Goal: Information Seeking & Learning: Learn about a topic

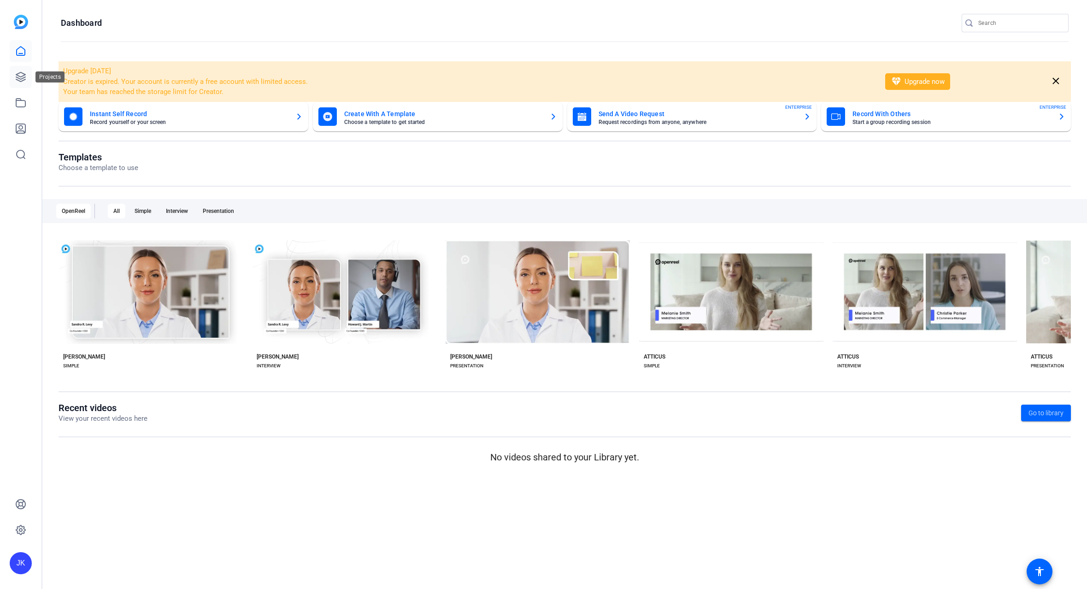
click at [20, 76] on icon at bounding box center [20, 76] width 9 height 9
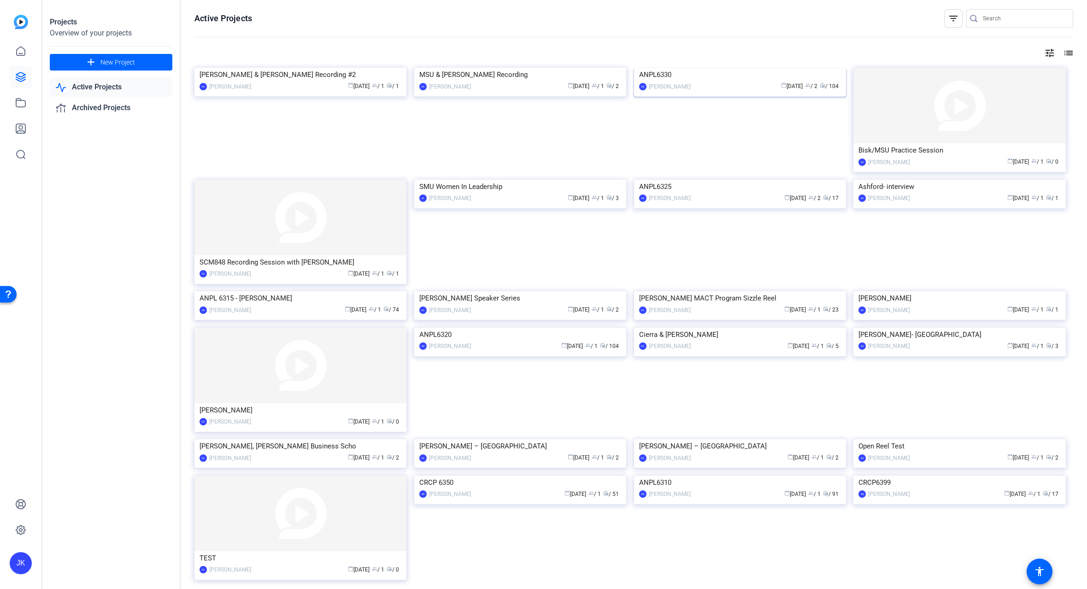
click at [739, 68] on img at bounding box center [740, 68] width 212 height 0
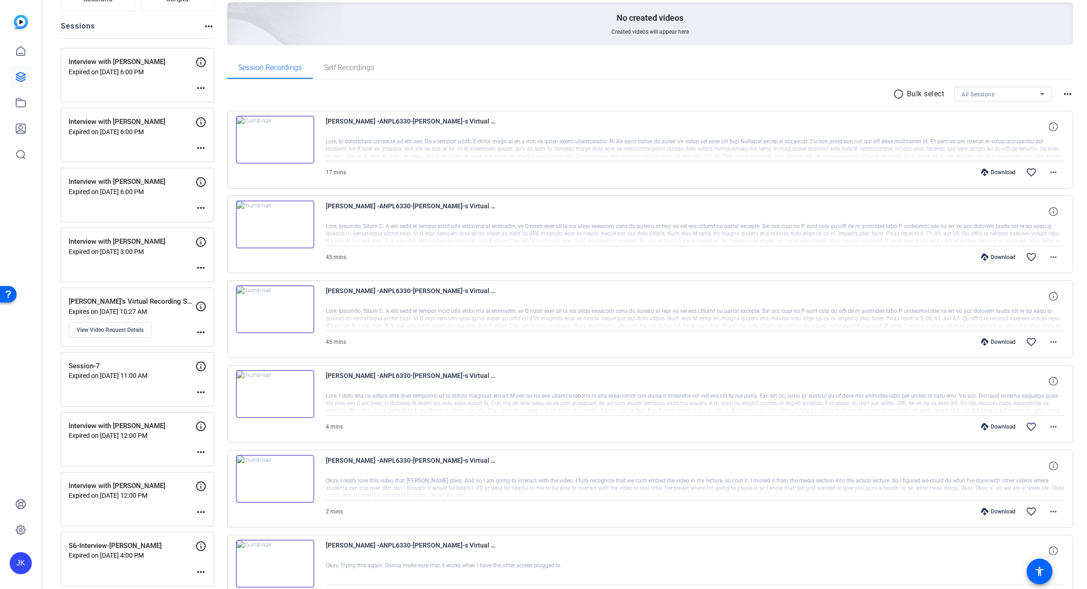
scroll to position [153, 0]
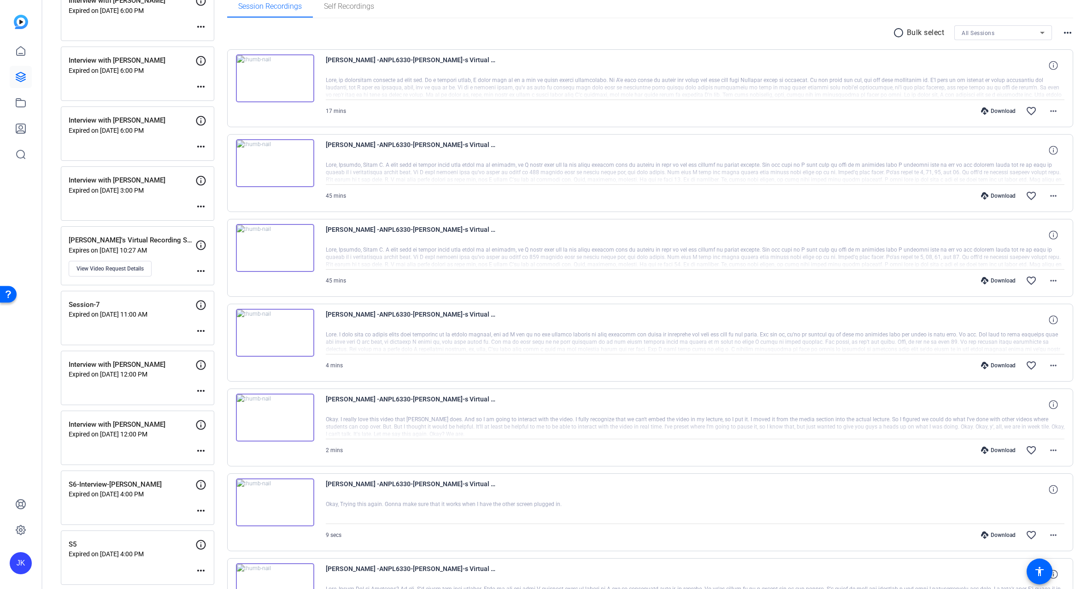
click at [277, 501] on img at bounding box center [275, 502] width 78 height 48
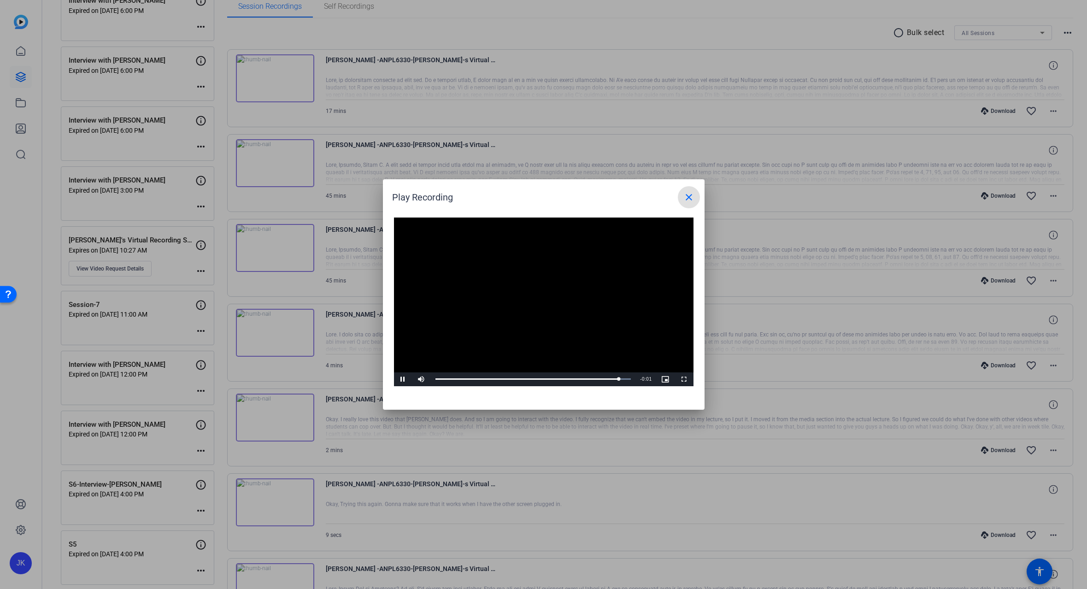
click at [690, 197] on mat-icon "close" at bounding box center [688, 197] width 11 height 11
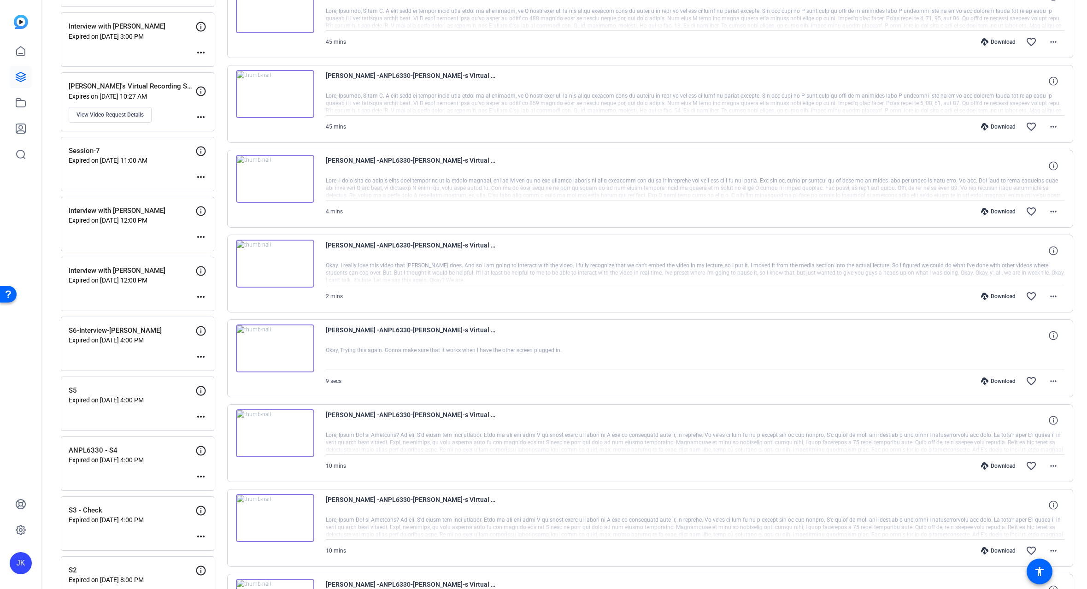
scroll to position [399, 0]
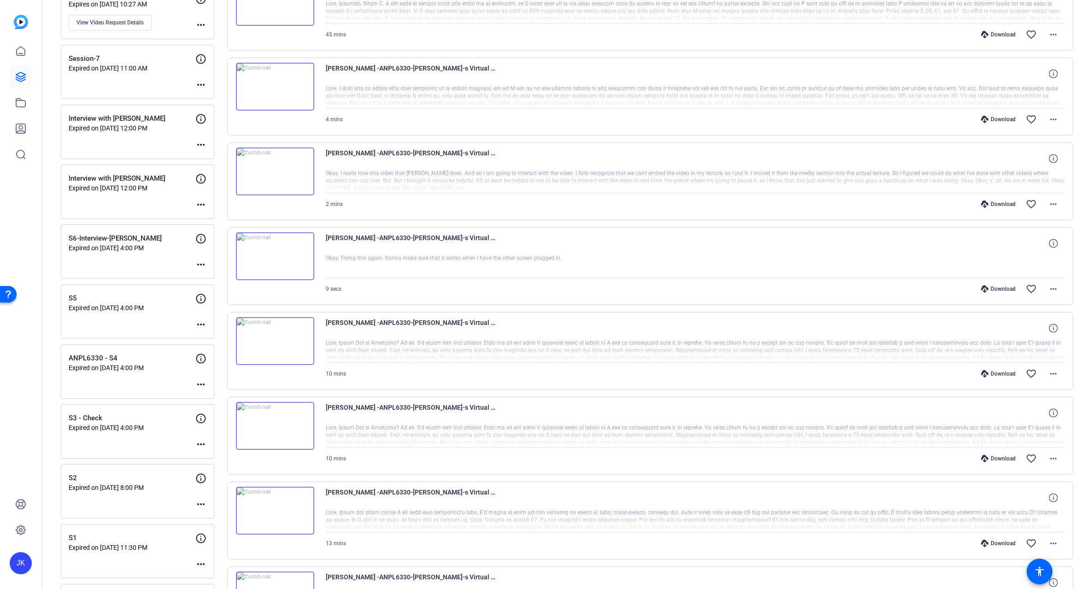
click at [272, 506] on img at bounding box center [275, 511] width 78 height 48
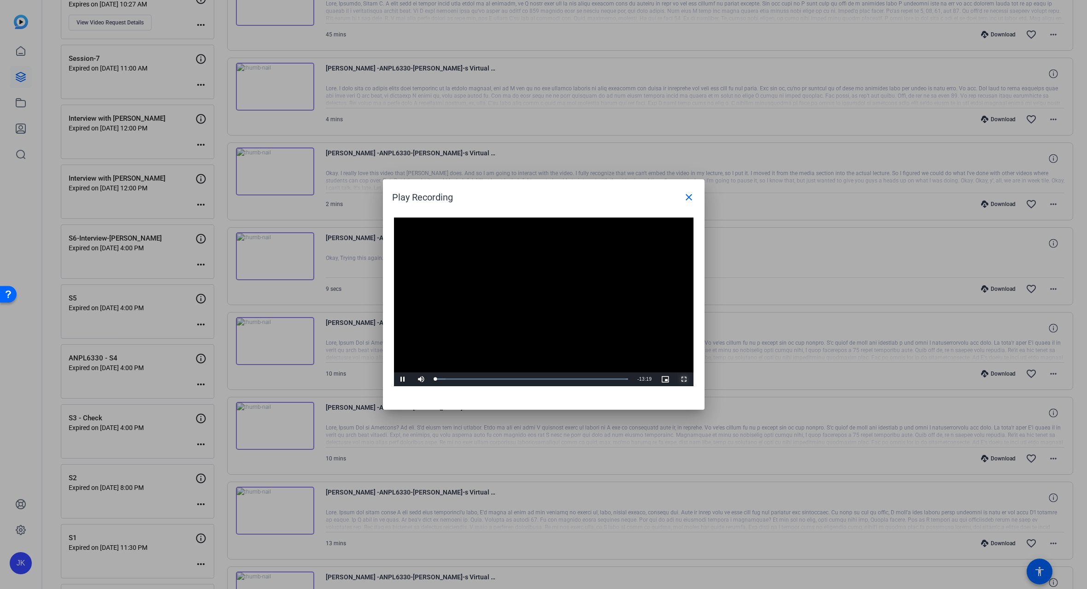
click at [680, 379] on span "Video Player" at bounding box center [684, 379] width 18 height 0
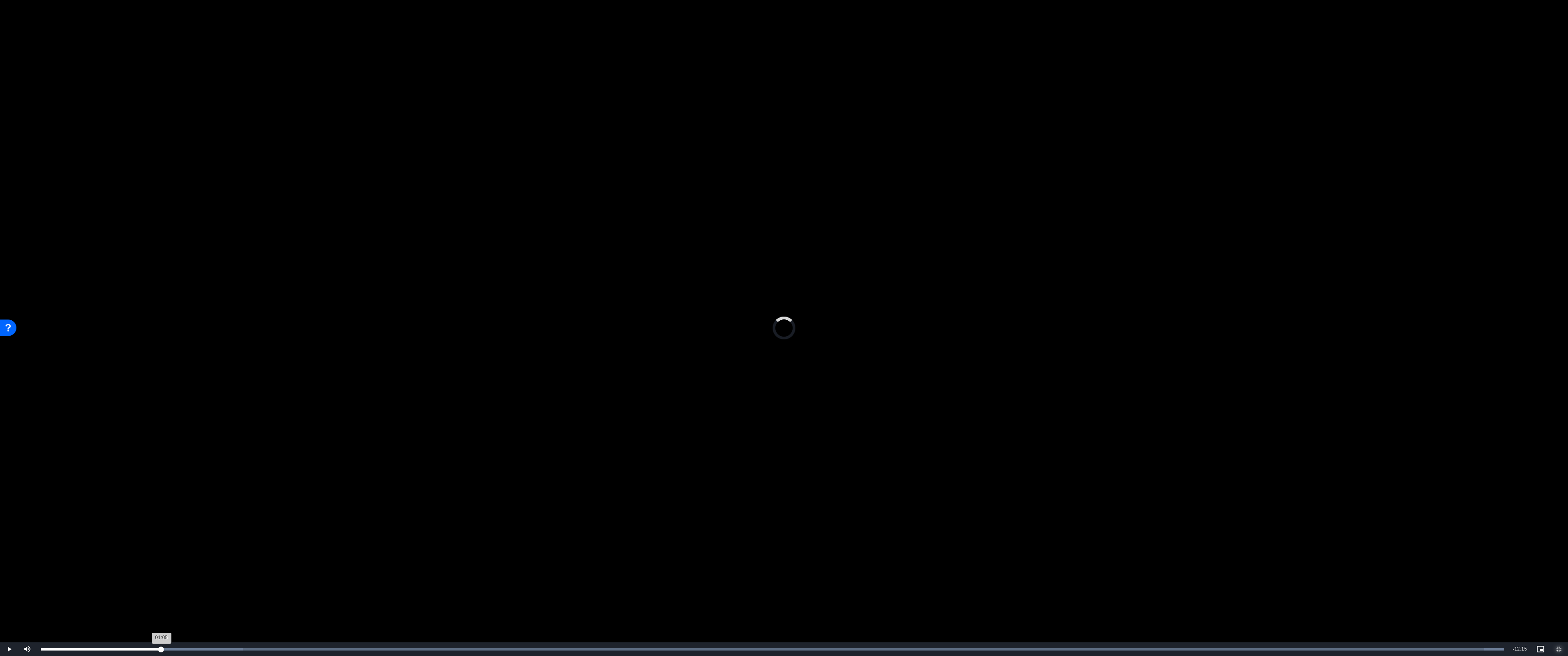
click at [161, 582] on div "Loaded : 100.00% 01:05 01:05" at bounding box center [773, 650] width 1472 height 14
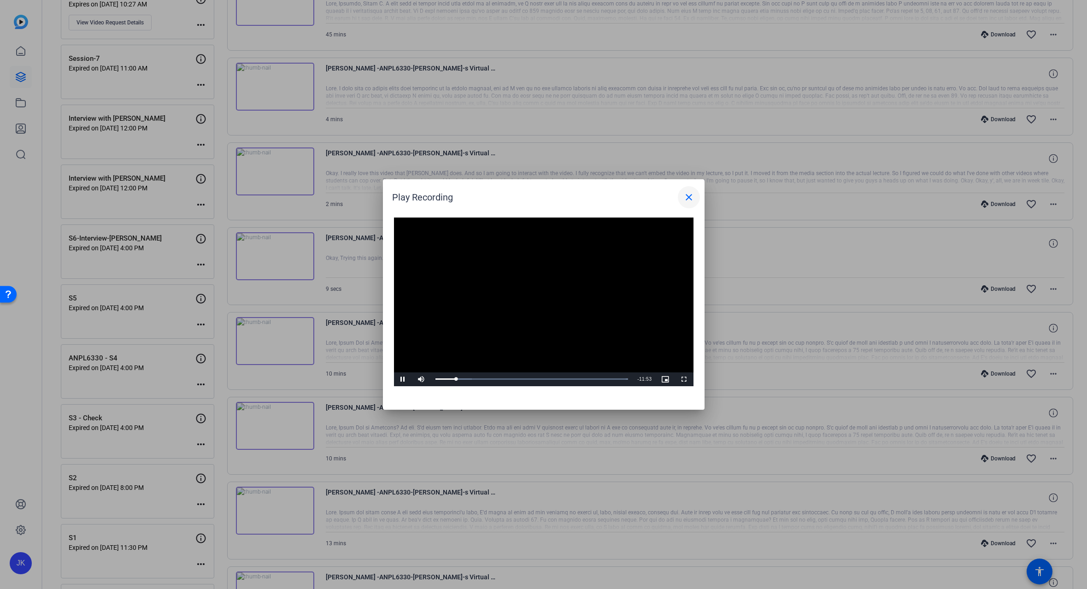
click at [688, 197] on mat-icon "close" at bounding box center [688, 197] width 11 height 11
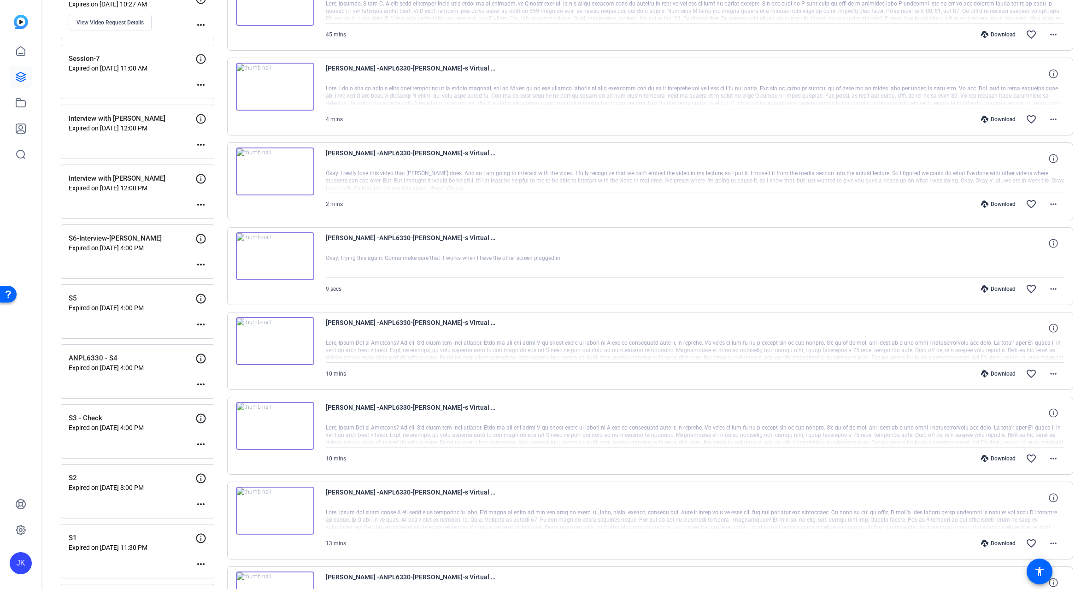
click at [283, 257] on img at bounding box center [275, 256] width 78 height 48
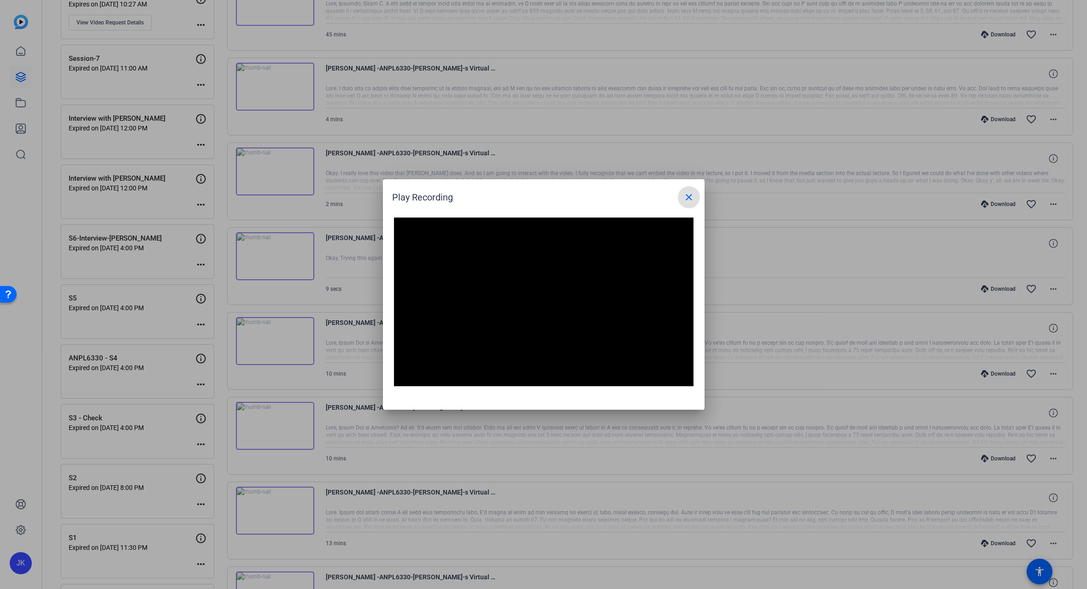
click at [685, 198] on mat-icon "close" at bounding box center [688, 197] width 11 height 11
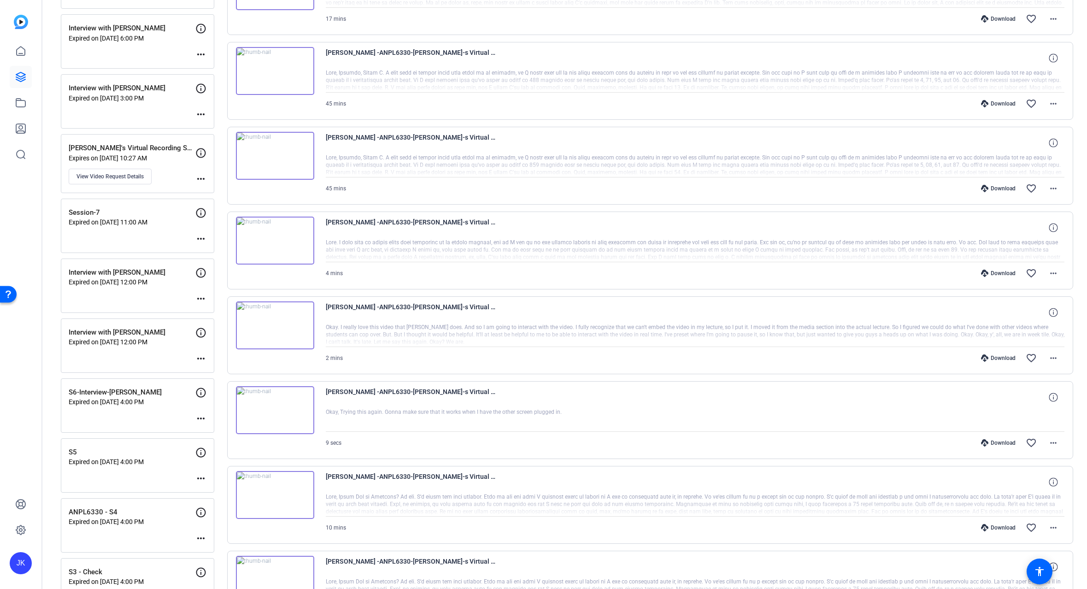
scroll to position [153, 0]
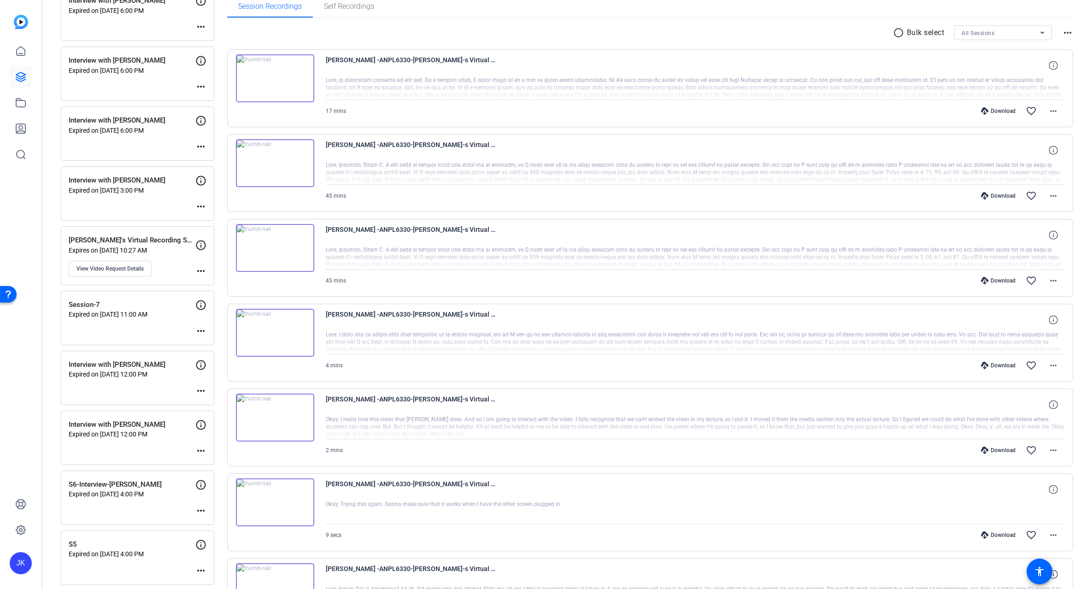
click at [276, 248] on img at bounding box center [275, 248] width 78 height 48
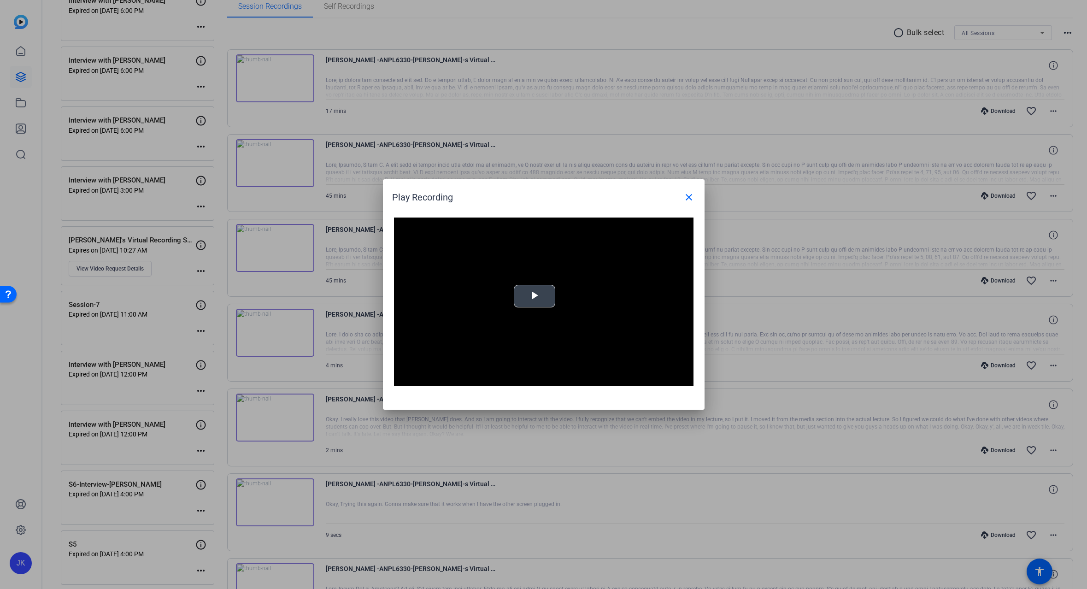
click at [534, 296] on span "Video Player" at bounding box center [534, 296] width 0 height 0
click at [684, 379] on span "Video Player" at bounding box center [684, 379] width 18 height 0
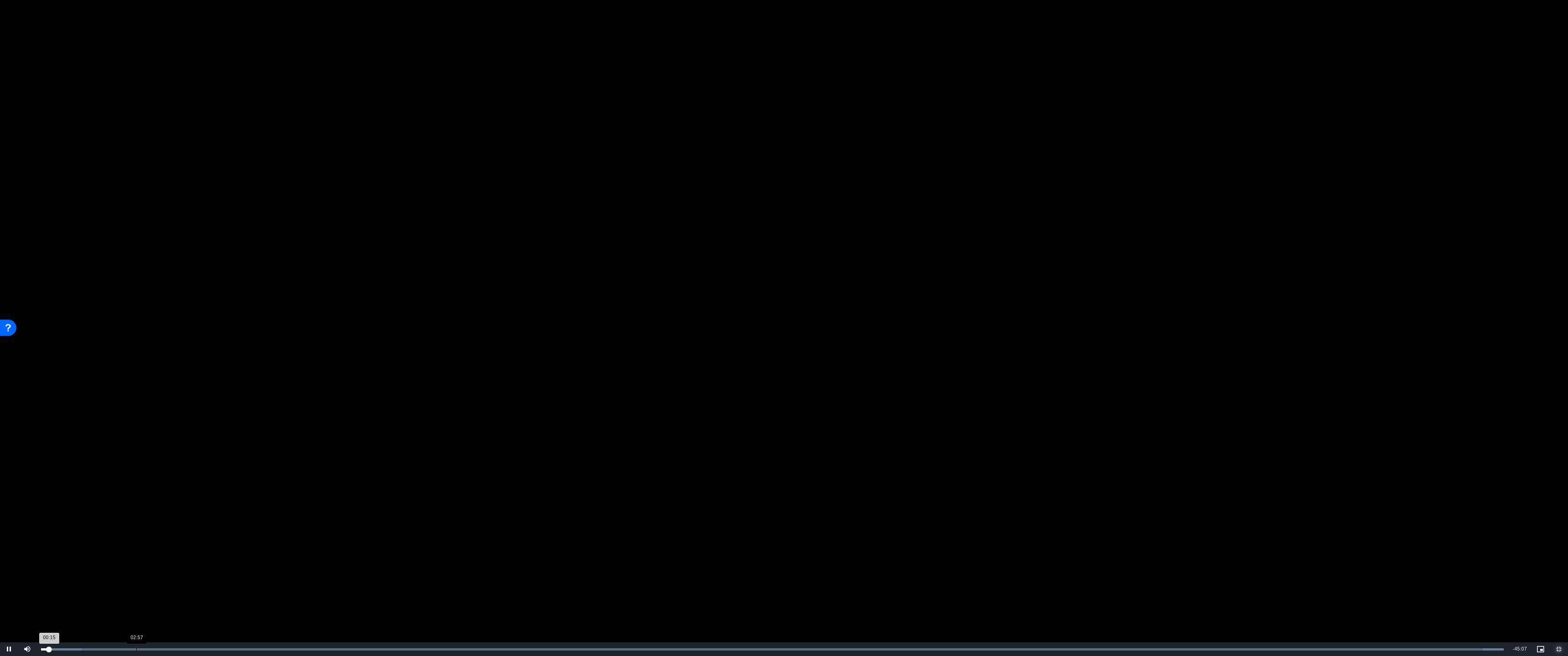
click at [138, 582] on div "Loaded : 100.00% 02:57 00:15" at bounding box center [773, 650] width 1472 height 14
click at [305, 582] on div "Loaded : 100.00% 08:08 03:03" at bounding box center [773, 650] width 1472 height 14
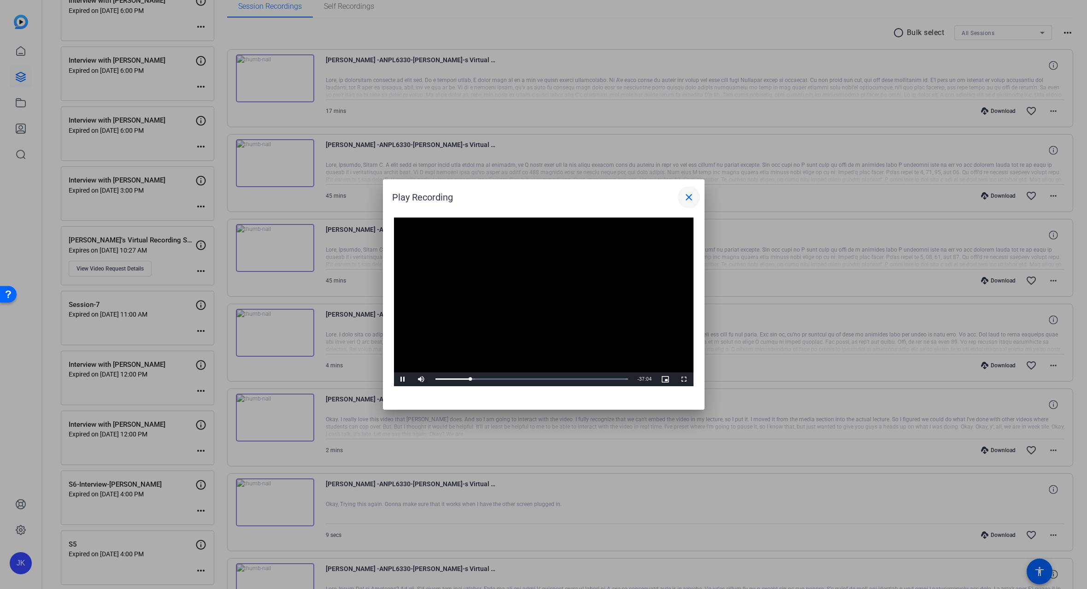
click at [689, 196] on mat-icon "close" at bounding box center [688, 197] width 11 height 11
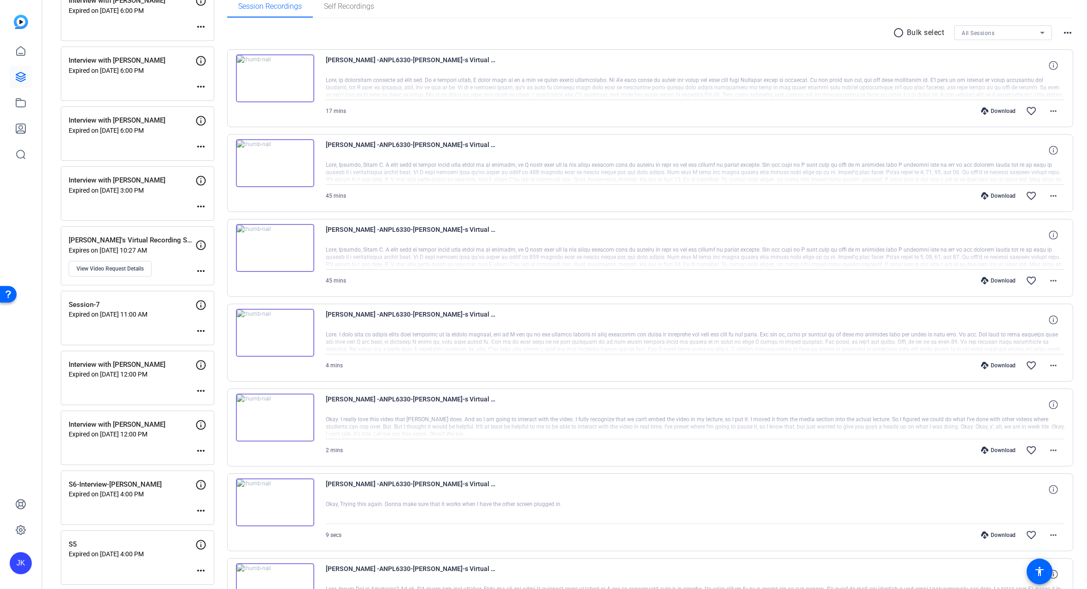
scroll to position [61, 0]
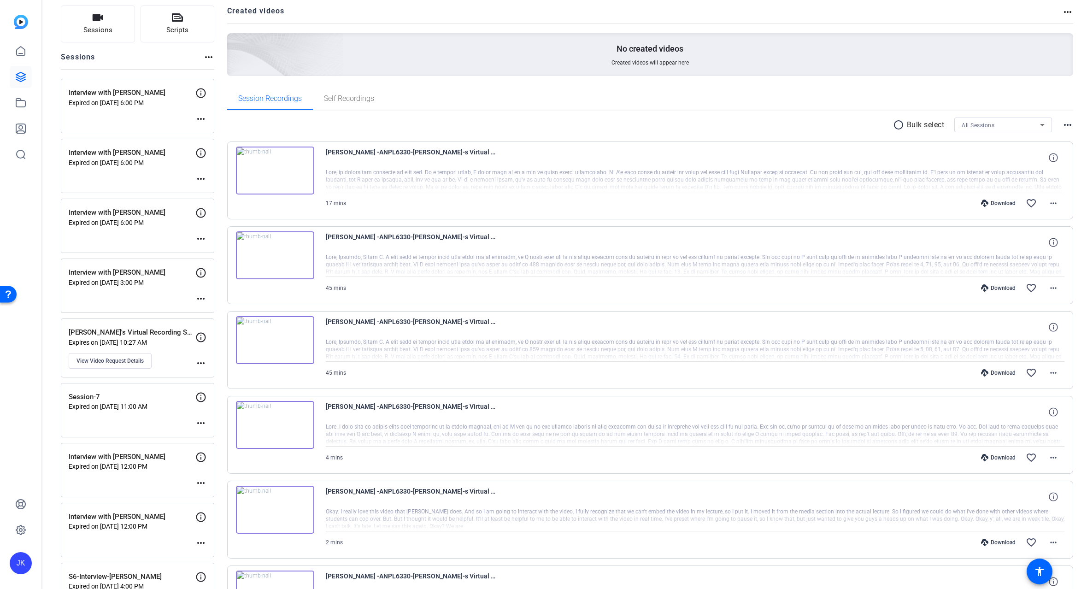
click at [275, 165] on img at bounding box center [275, 171] width 78 height 48
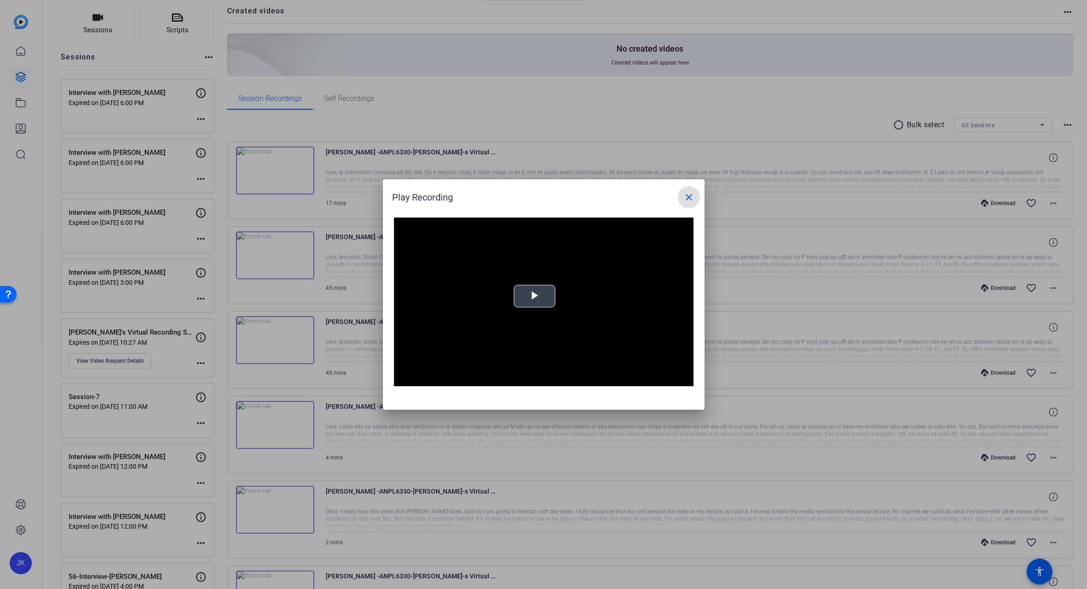
click at [534, 296] on span "Video Player" at bounding box center [534, 296] width 0 height 0
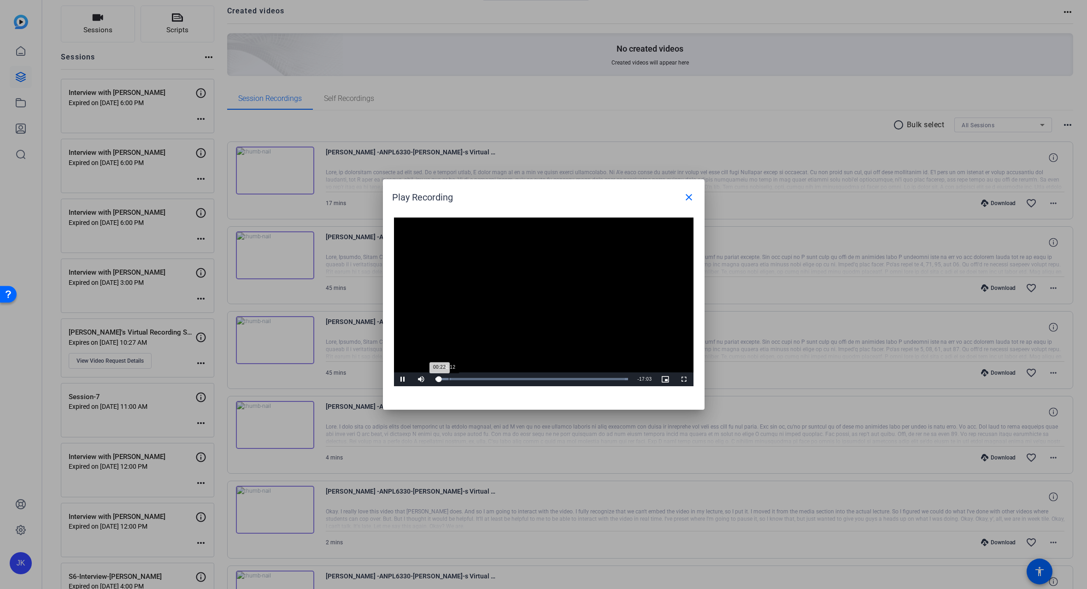
click at [448, 377] on div "Loaded : 100.00% 01:12 00:22" at bounding box center [532, 379] width 202 height 14
click at [460, 377] on div "Loaded : 100.00% 02:17 01:14" at bounding box center [532, 379] width 202 height 14
click at [689, 199] on mat-icon "close" at bounding box center [688, 197] width 11 height 11
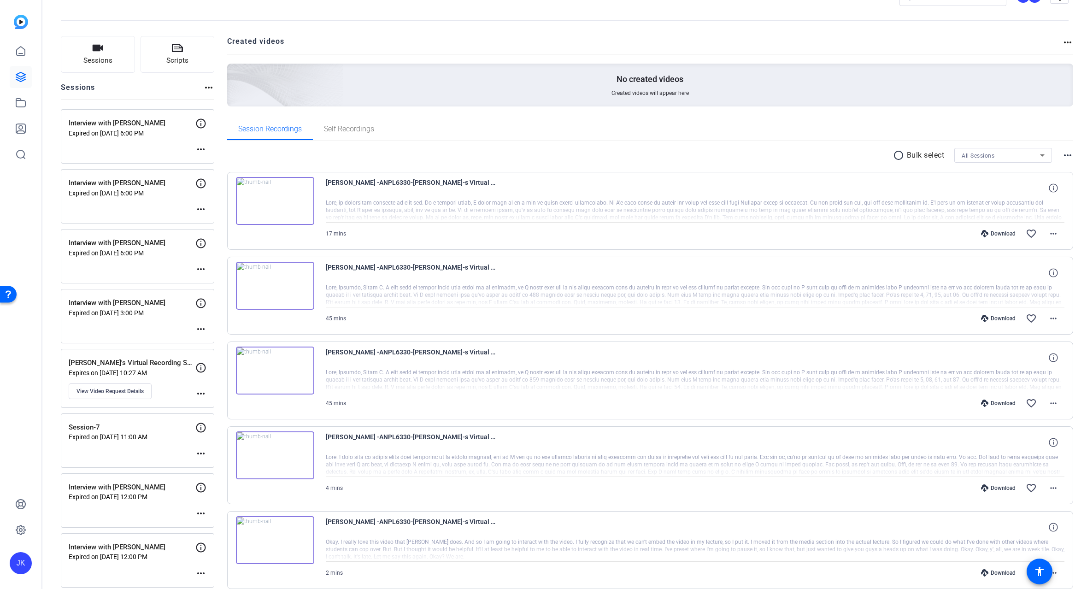
scroll to position [0, 0]
